Goal: Navigation & Orientation: Find specific page/section

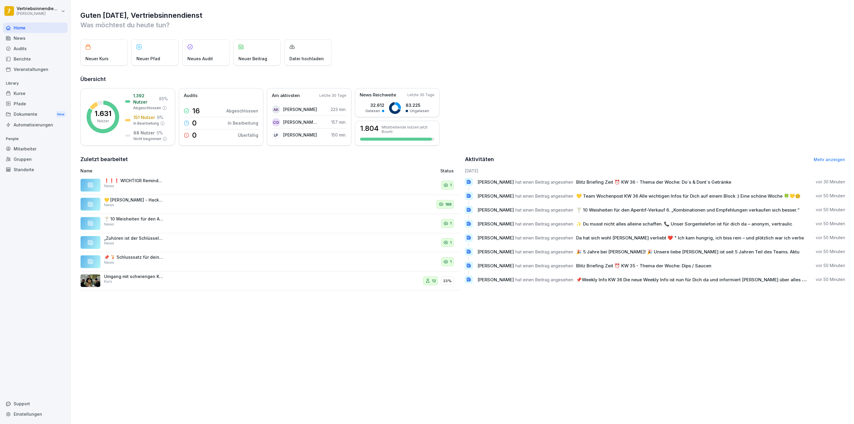
click at [24, 34] on div "News" at bounding box center [35, 38] width 65 height 10
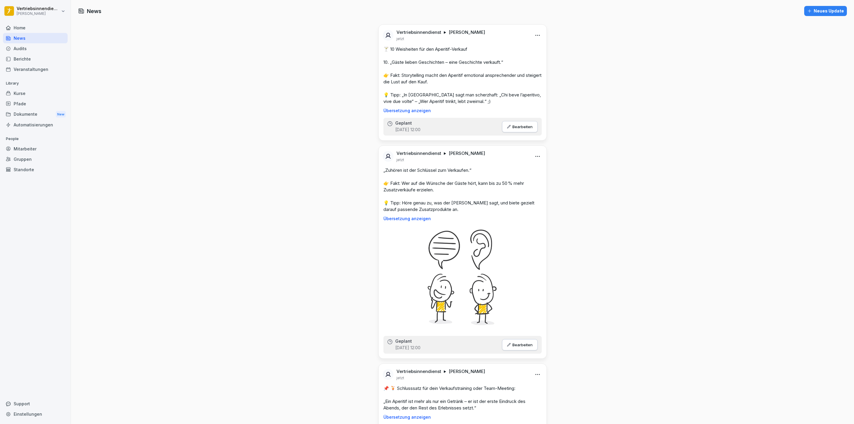
click at [44, 30] on div "Home" at bounding box center [35, 28] width 65 height 10
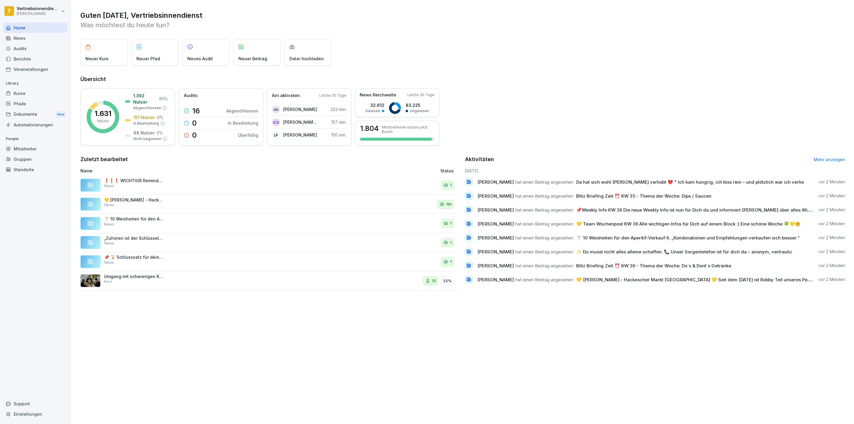
click at [149, 179] on p "❗❗❗ WICHTIGR Reminder ❗❗❗ Bitte denkt daran, den Punkt „Barwöchentlich“ im Qm-S…" at bounding box center [133, 180] width 59 height 5
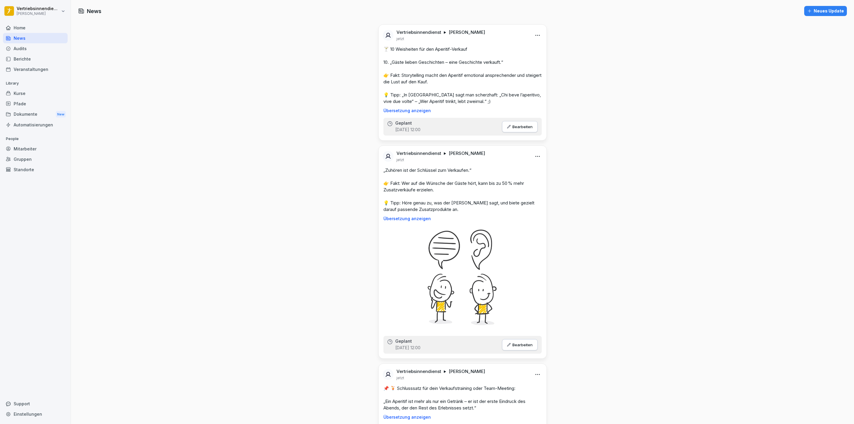
click at [24, 28] on div "Home" at bounding box center [35, 28] width 65 height 10
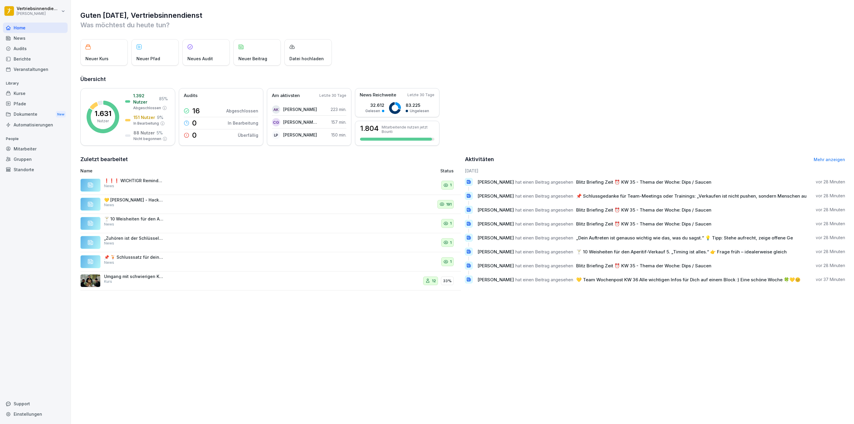
click at [23, 40] on div "News" at bounding box center [35, 38] width 65 height 10
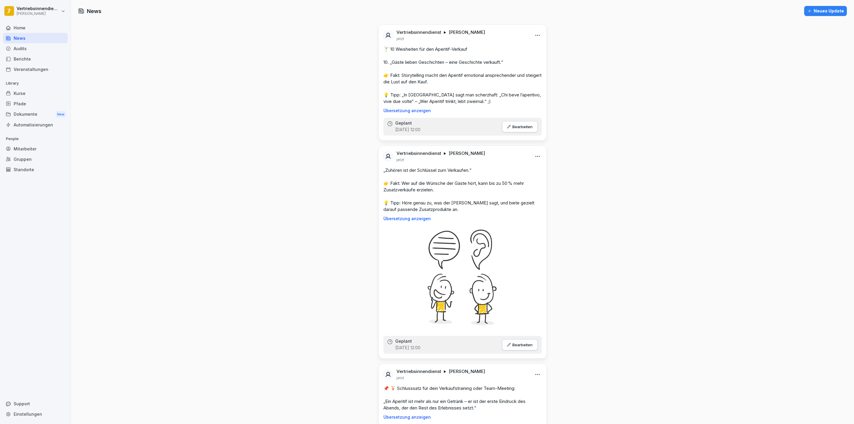
click at [29, 47] on div "Audits" at bounding box center [35, 48] width 65 height 10
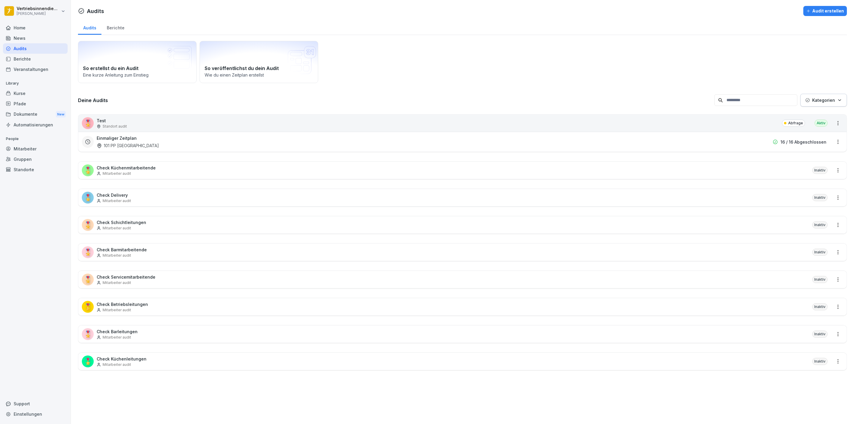
click at [24, 27] on div "Home" at bounding box center [35, 28] width 65 height 10
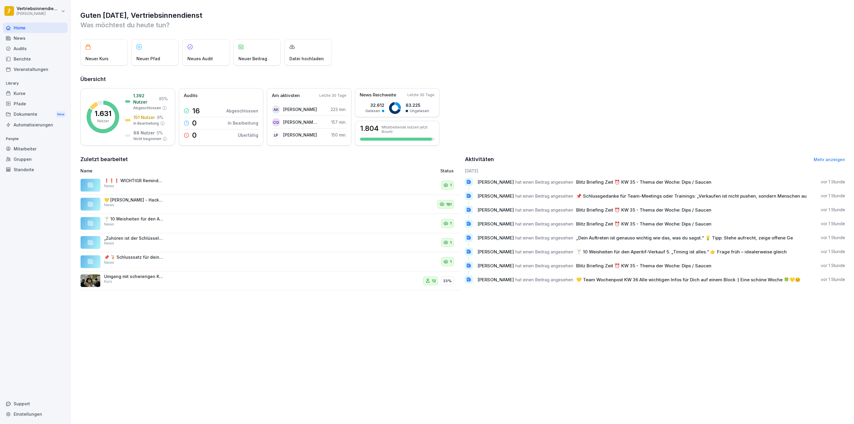
click at [34, 41] on div "News" at bounding box center [35, 38] width 65 height 10
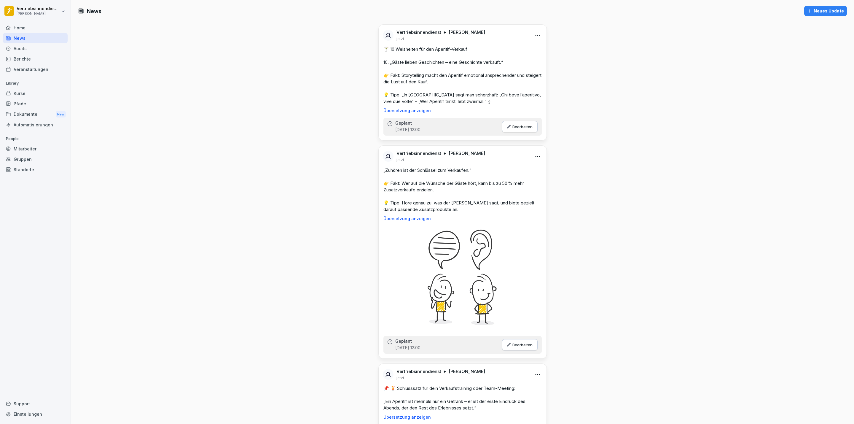
click at [46, 112] on div "Dokumente New" at bounding box center [35, 114] width 65 height 11
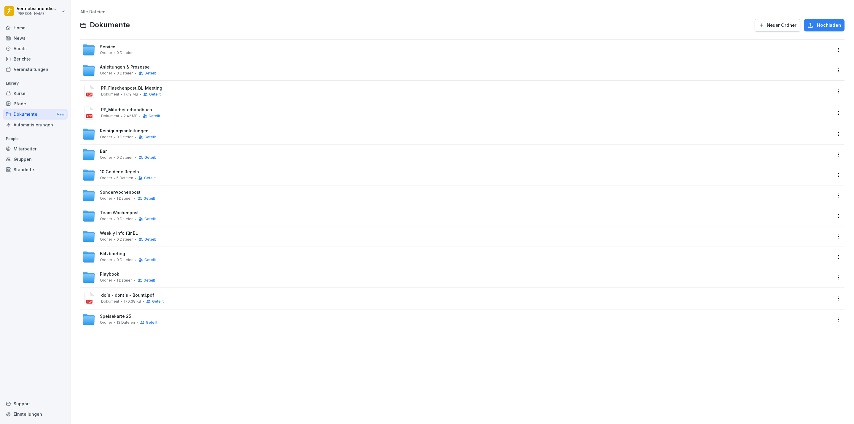
click at [41, 103] on div "Pfade" at bounding box center [35, 103] width 65 height 10
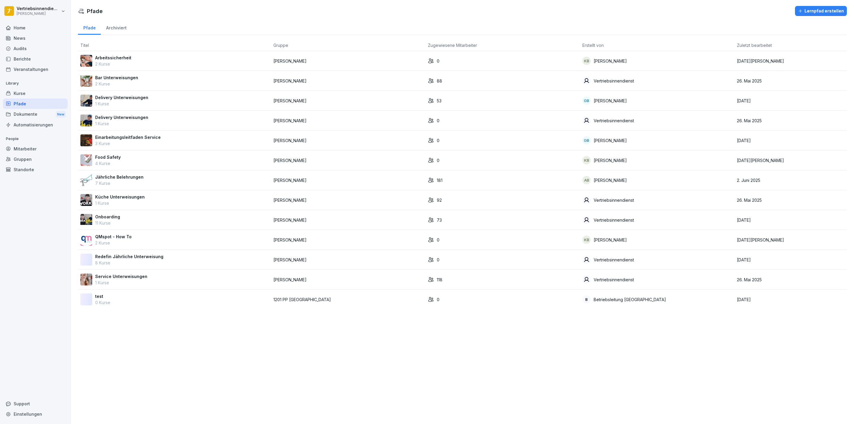
click at [138, 223] on div "Onboarding 11 Kurse" at bounding box center [174, 220] width 188 height 12
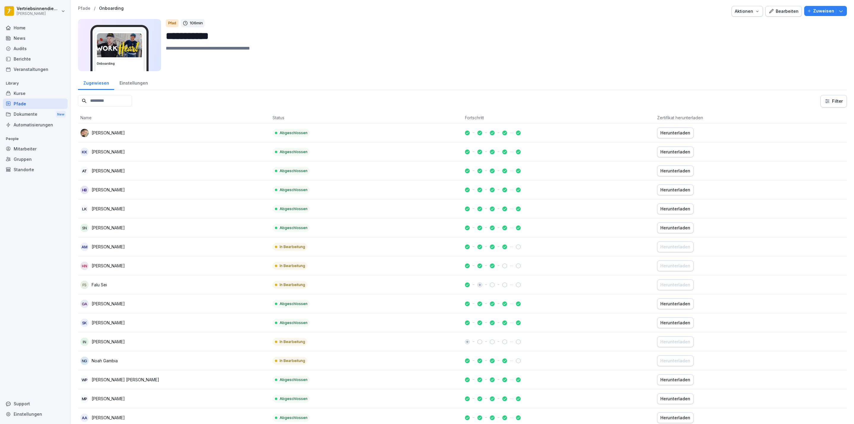
click at [769, 10] on icon "button" at bounding box center [771, 11] width 4 height 4
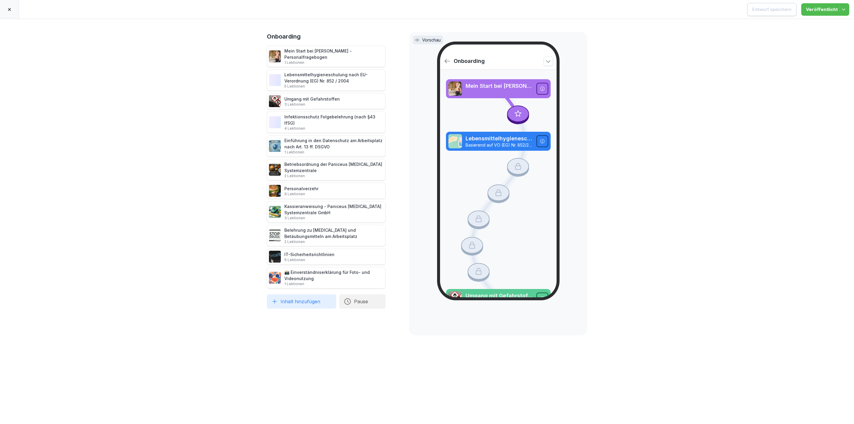
click at [9, 10] on icon at bounding box center [9, 9] width 3 height 3
